Goal: Task Accomplishment & Management: Use online tool/utility

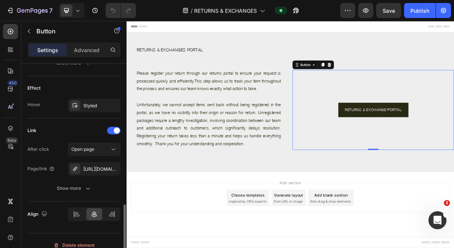
scroll to position [392, 0]
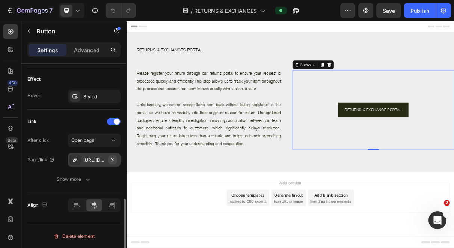
click at [111, 160] on icon "button" at bounding box center [113, 160] width 6 height 6
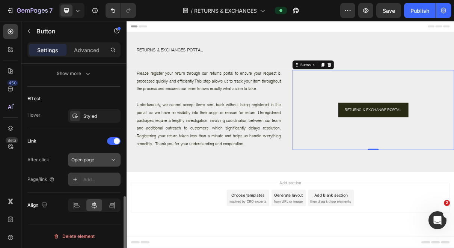
scroll to position [372, 0]
click at [93, 180] on div "Add..." at bounding box center [100, 180] width 35 height 7
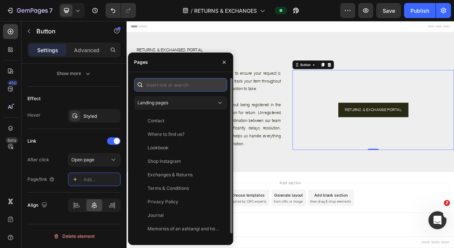
click at [171, 86] on input "text" at bounding box center [180, 85] width 93 height 14
paste input "[URL][DOMAIN_NAME]"
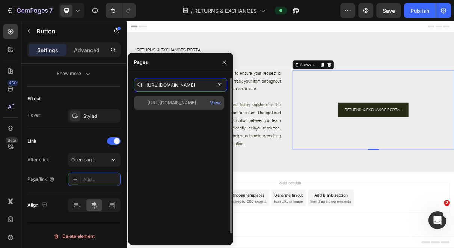
type input "[URL][DOMAIN_NAME]"
click at [191, 104] on div "[URL][DOMAIN_NAME]" at bounding box center [172, 103] width 48 height 7
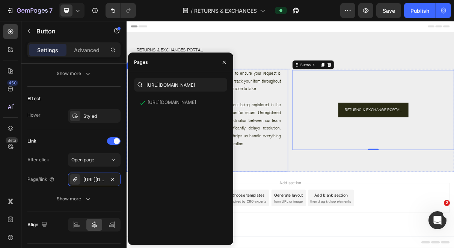
click at [337, 213] on p at bounding box center [240, 212] width 198 height 11
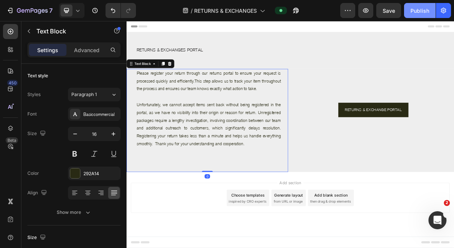
click at [411, 14] on div "Publish" at bounding box center [420, 11] width 19 height 8
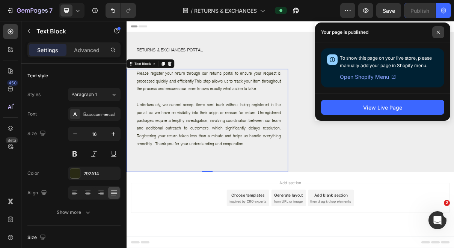
click at [439, 32] on icon at bounding box center [439, 32] width 4 height 4
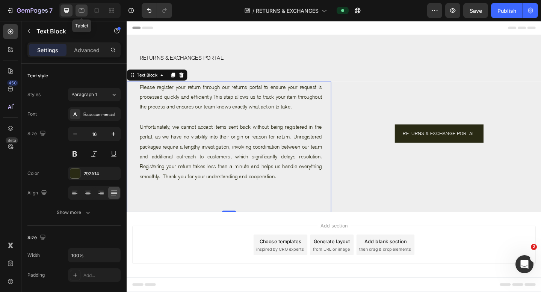
click at [84, 12] on icon at bounding box center [82, 11] width 8 height 8
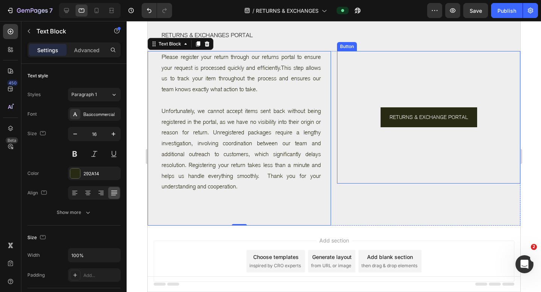
scroll to position [32, 0]
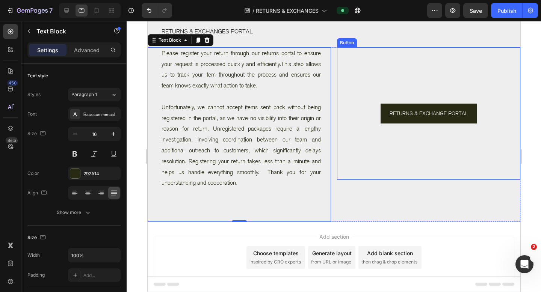
click at [427, 144] on div "RETURNS & EXCHANGE PORTAL Button" at bounding box center [428, 113] width 183 height 133
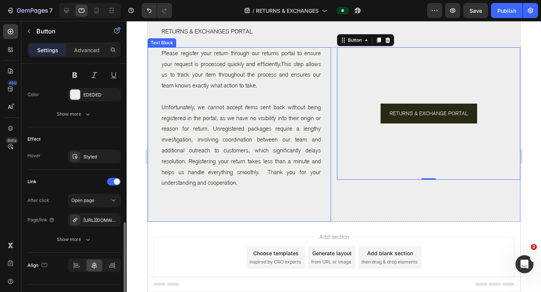
scroll to position [348, 0]
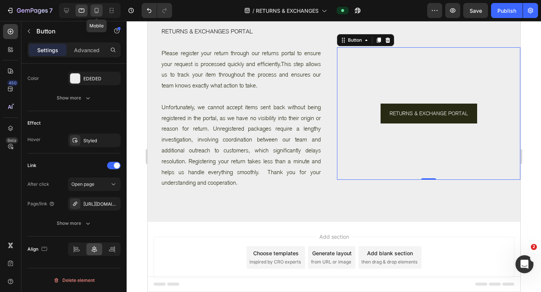
click at [98, 9] on icon at bounding box center [97, 10] width 4 height 5
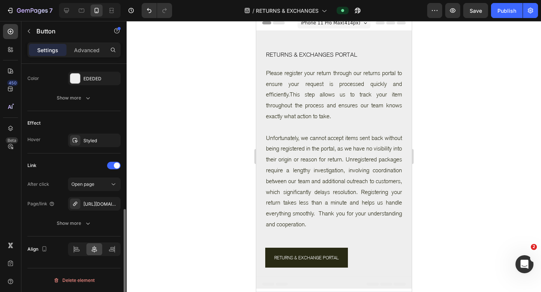
scroll to position [4, 0]
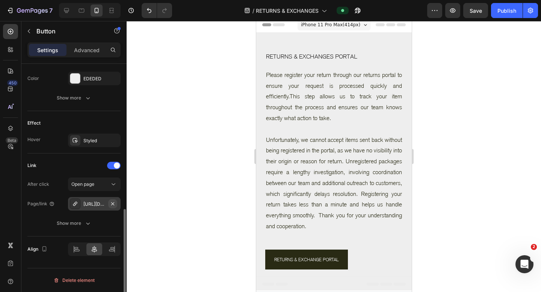
click at [113, 204] on icon "button" at bounding box center [112, 203] width 3 height 3
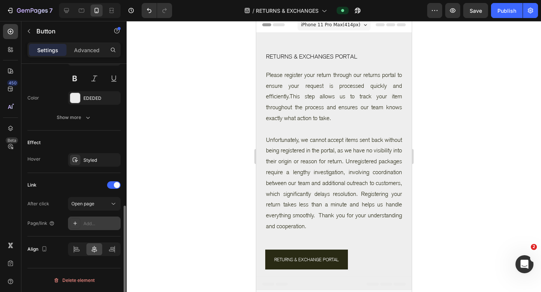
scroll to position [328, 0]
click at [89, 223] on div "Add..." at bounding box center [100, 224] width 35 height 7
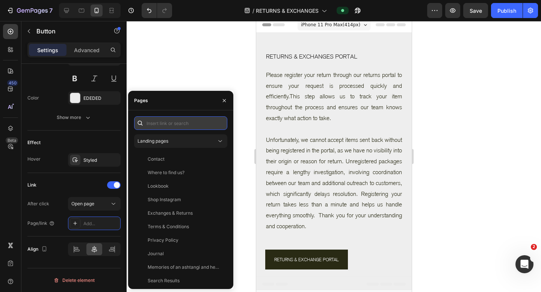
click at [167, 127] on input "text" at bounding box center [180, 123] width 93 height 14
paste input "[URL][DOMAIN_NAME]"
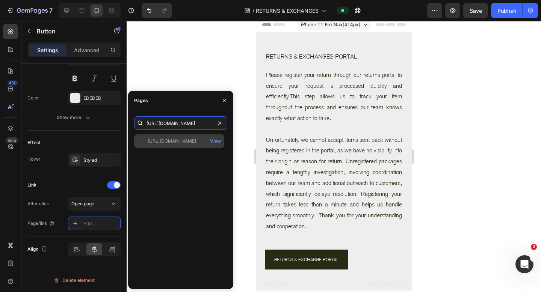
type input "[URL][DOMAIN_NAME]"
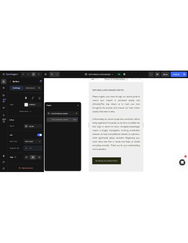
scroll to position [0, 0]
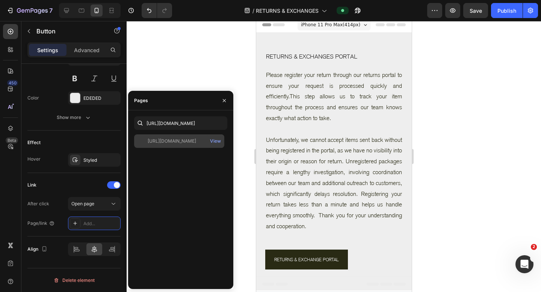
click at [196, 141] on div "[URL][DOMAIN_NAME]" at bounding box center [172, 141] width 48 height 7
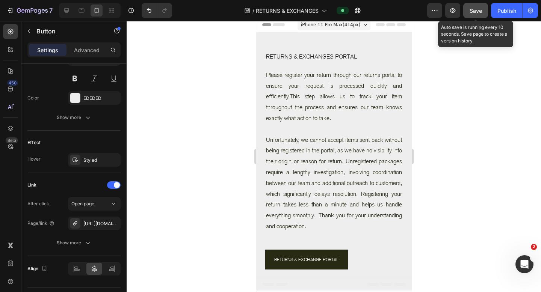
click at [454, 13] on span "Save" at bounding box center [476, 11] width 12 height 6
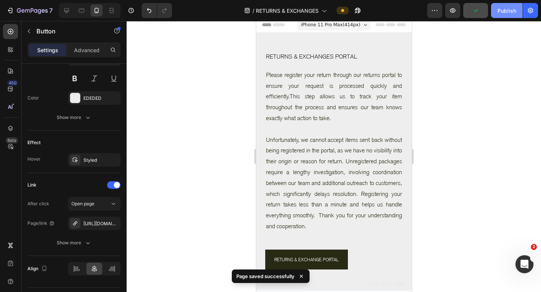
click at [454, 14] on div "Publish" at bounding box center [507, 11] width 19 height 8
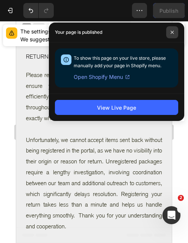
click at [174, 32] on icon at bounding box center [172, 32] width 4 height 4
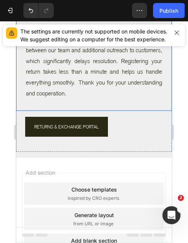
scroll to position [148, 0]
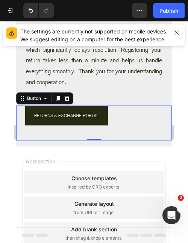
click at [127, 118] on div "RETURNS & EXCHANGE PORTAL Button 0" at bounding box center [94, 123] width 156 height 35
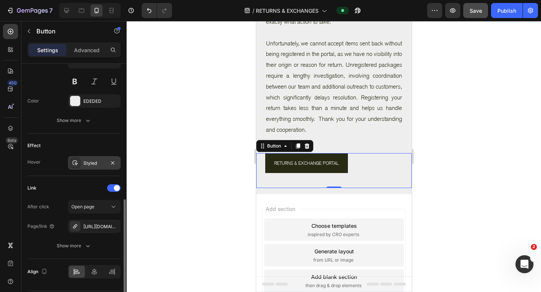
scroll to position [348, 0]
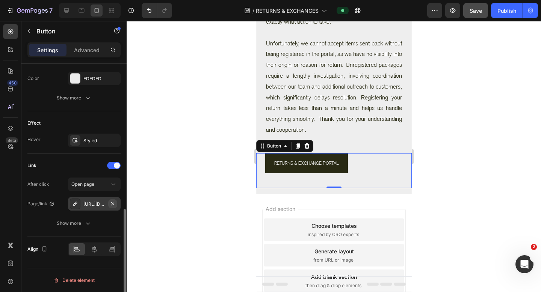
click at [112, 204] on icon "button" at bounding box center [112, 203] width 3 height 3
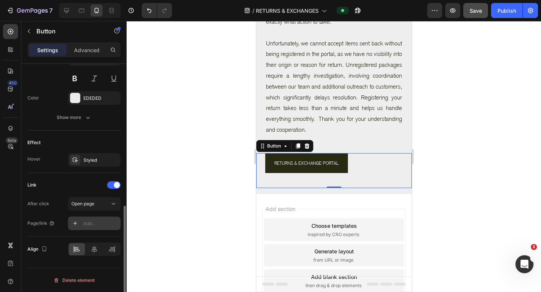
click at [92, 225] on div "Add..." at bounding box center [100, 224] width 35 height 7
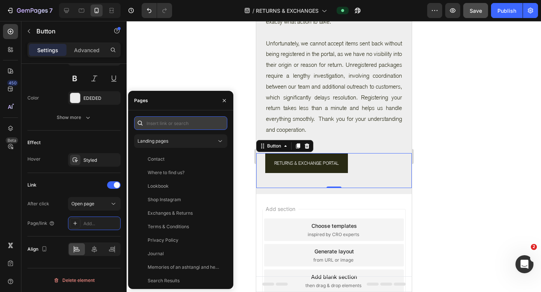
click at [172, 125] on input "text" at bounding box center [180, 123] width 93 height 14
paste input "[URL][DOMAIN_NAME]"
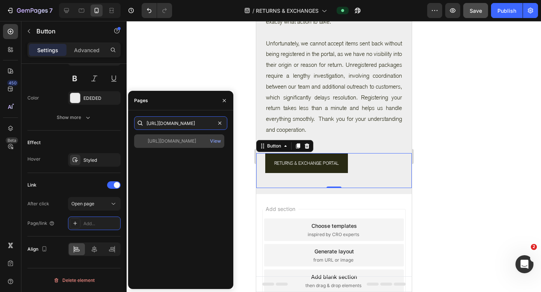
type input "[URL][DOMAIN_NAME]"
click at [191, 142] on div "[URL][DOMAIN_NAME]" at bounding box center [172, 141] width 48 height 7
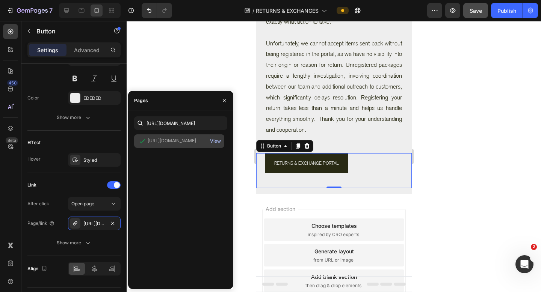
click at [215, 141] on div "View" at bounding box center [215, 141] width 11 height 7
click at [234, 69] on div at bounding box center [334, 156] width 414 height 271
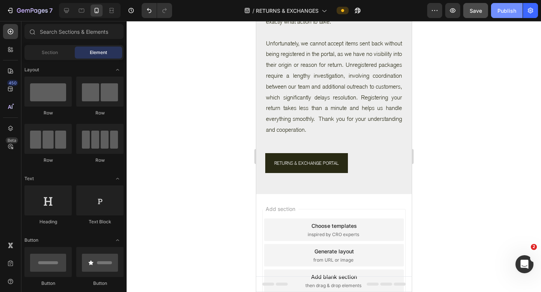
click at [454, 12] on div "Publish" at bounding box center [507, 11] width 19 height 8
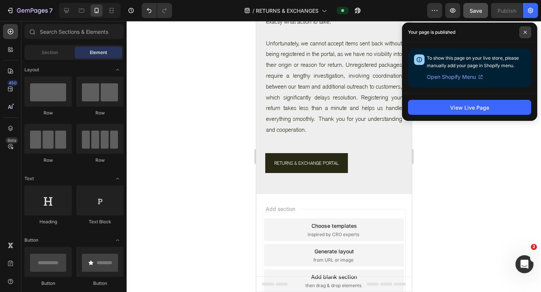
click at [454, 30] on icon at bounding box center [525, 32] width 4 height 4
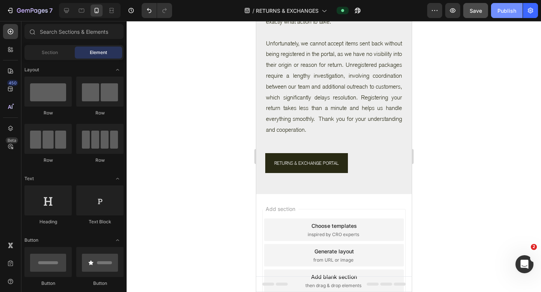
click at [454, 14] on div "Publish" at bounding box center [507, 11] width 19 height 8
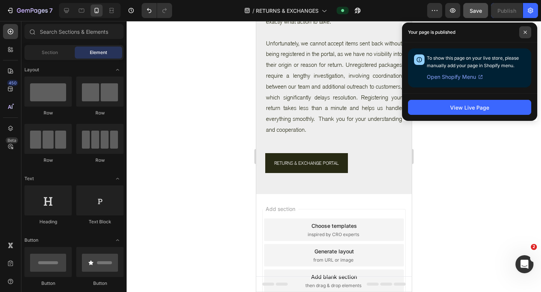
click at [454, 33] on span at bounding box center [525, 32] width 12 height 12
